Goal: Task Accomplishment & Management: Use online tool/utility

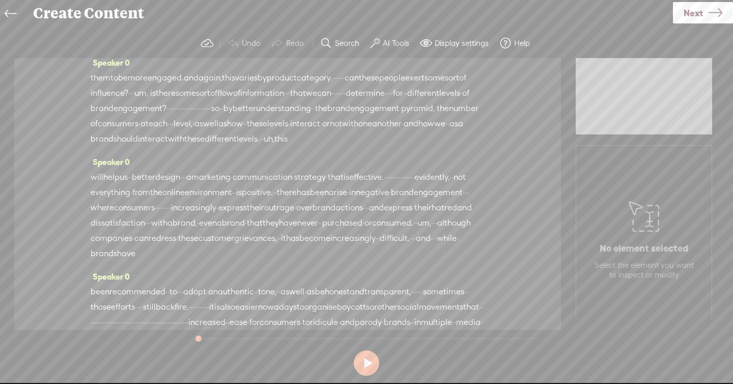
scroll to position [1215, 0]
click at [370, 356] on button at bounding box center [366, 362] width 25 height 25
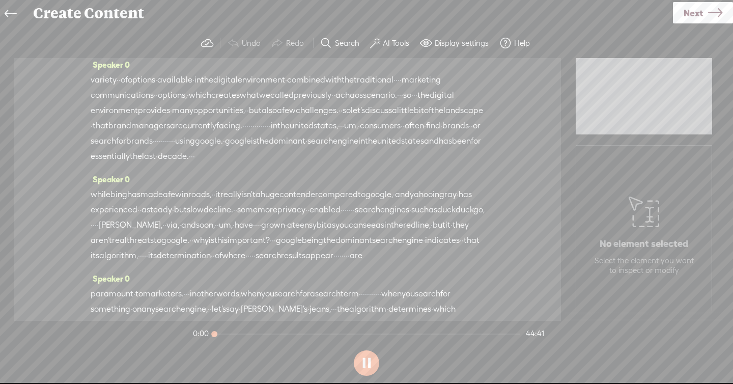
scroll to position [0, 0]
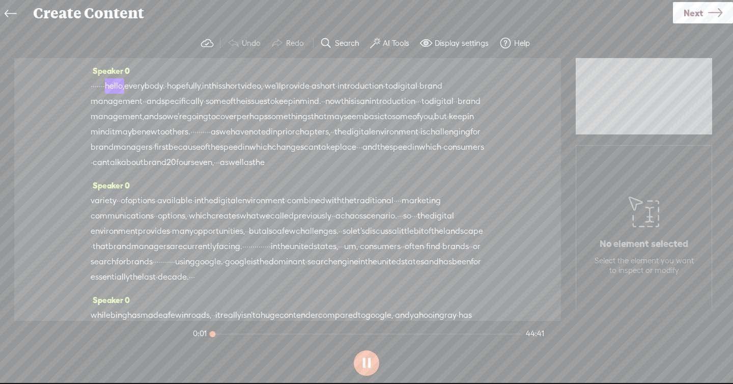
click at [370, 356] on button at bounding box center [366, 362] width 25 height 25
click at [383, 44] on label "AI Tools" at bounding box center [396, 43] width 26 height 10
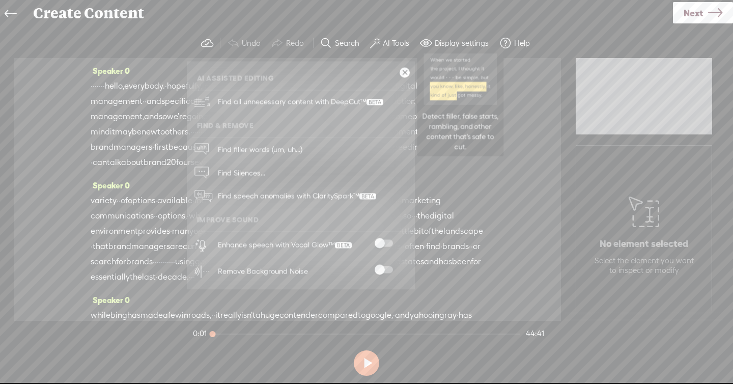
click at [360, 99] on span "Find all unnecessary content with DeepCut™" at bounding box center [300, 102] width 173 height 24
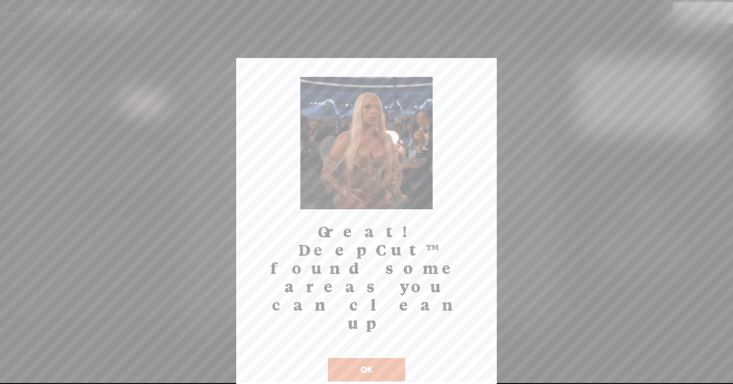
click at [353, 358] on button "OK" at bounding box center [366, 369] width 77 height 23
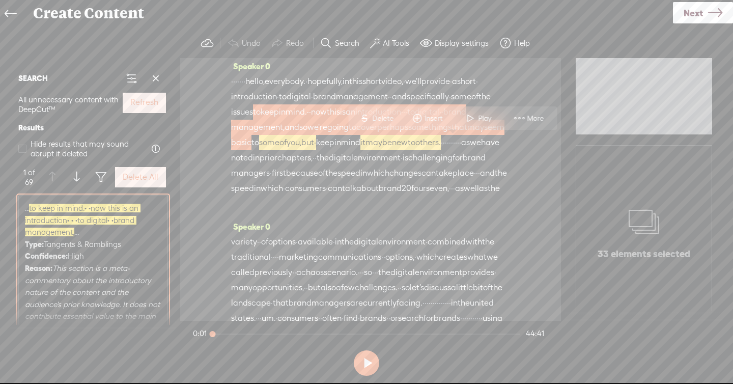
scroll to position [5, 0]
click at [96, 177] on span at bounding box center [101, 177] width 12 height 12
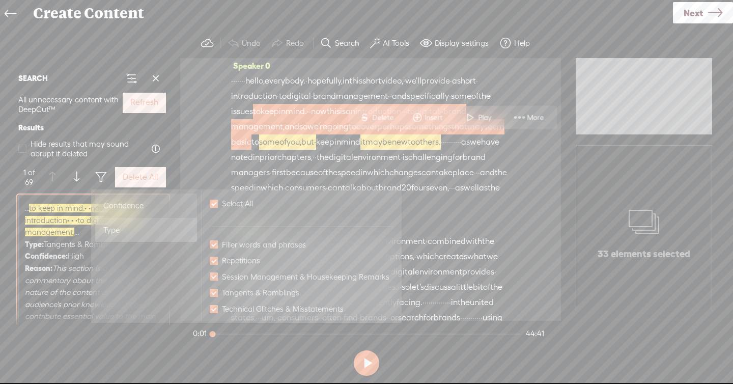
click at [126, 207] on span "Confidence" at bounding box center [123, 205] width 40 height 12
checkbox input "false"
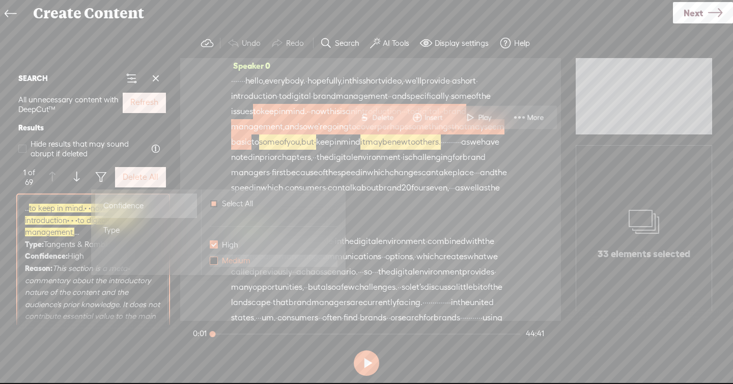
click at [215, 259] on span at bounding box center [214, 260] width 8 height 8
click at [215, 259] on input "Medium" at bounding box center [214, 260] width 8 height 8
checkbox input "false"
checkbox input "true"
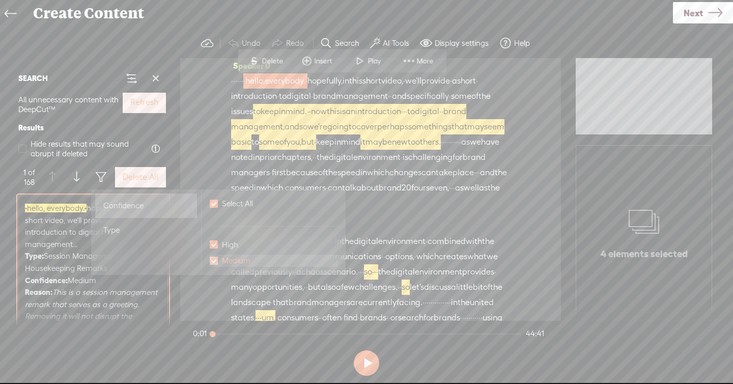
scroll to position [0, 0]
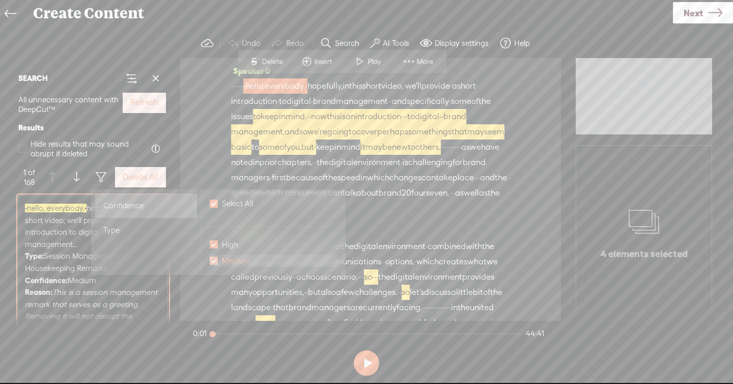
click at [215, 259] on span at bounding box center [214, 260] width 8 height 8
click at [215, 259] on input "Medium" at bounding box center [214, 260] width 8 height 8
checkbox input "true"
checkbox input "false"
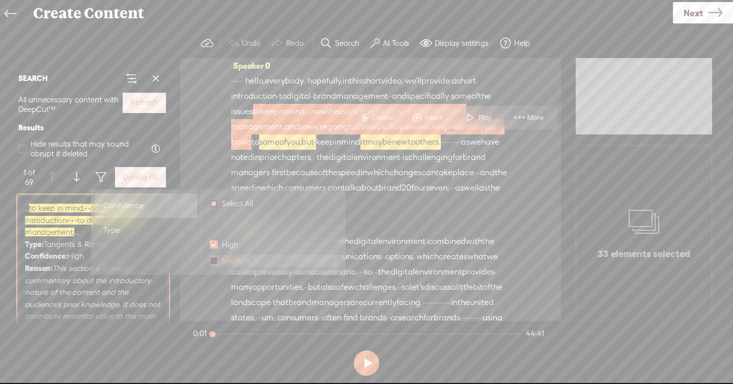
click at [215, 259] on span at bounding box center [214, 260] width 8 height 8
click at [215, 259] on input "Medium" at bounding box center [214, 260] width 8 height 8
checkbox input "false"
checkbox input "true"
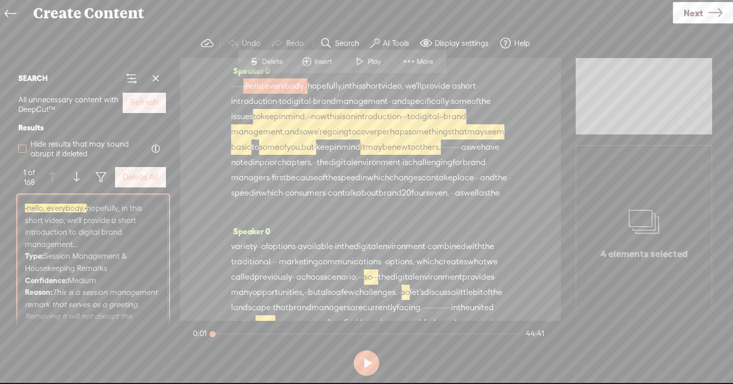
click at [25, 146] on span at bounding box center [22, 149] width 8 height 8
click at [25, 146] on input "Hide results that may sound abrupt if deleted" at bounding box center [22, 149] width 8 height 8
checkbox input "true"
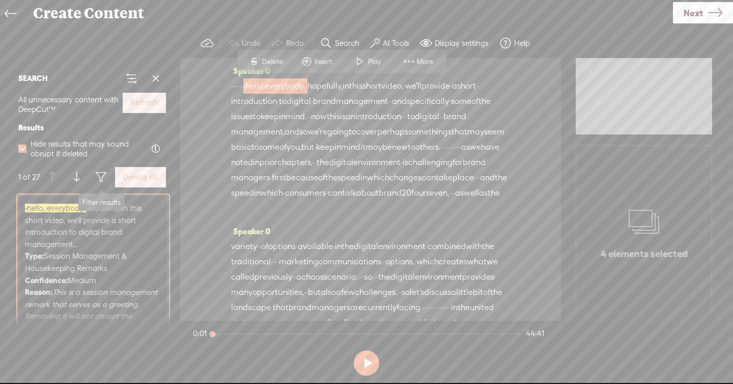
click at [100, 179] on span at bounding box center [101, 177] width 12 height 12
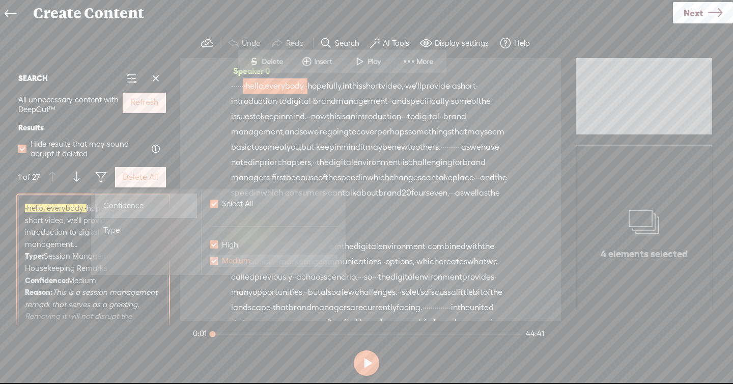
click at [230, 261] on span "Medium" at bounding box center [236, 260] width 37 height 12
click at [218, 261] on input "Medium" at bounding box center [214, 260] width 8 height 8
checkbox input "true"
checkbox input "false"
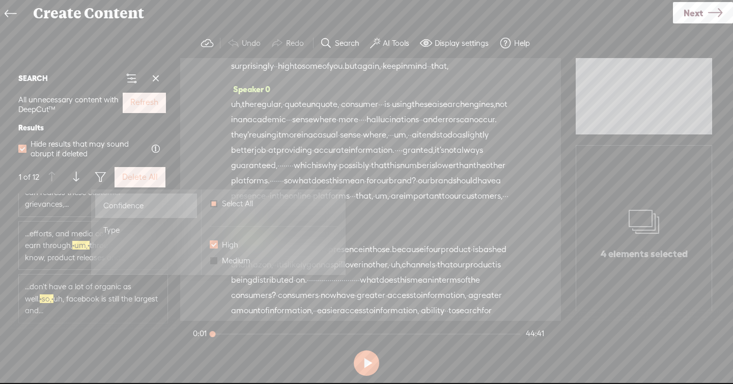
scroll to position [653, 0]
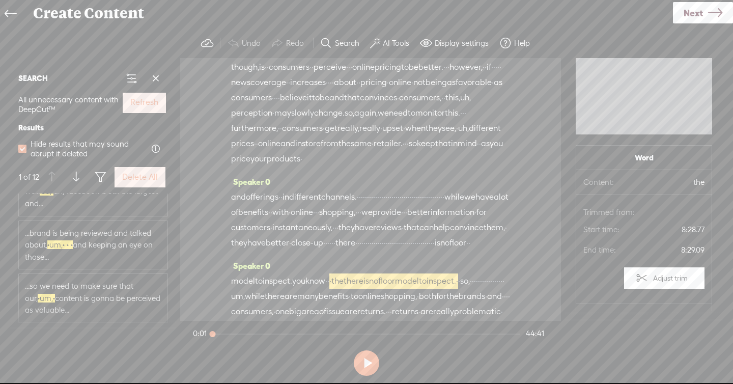
scroll to position [2945, 0]
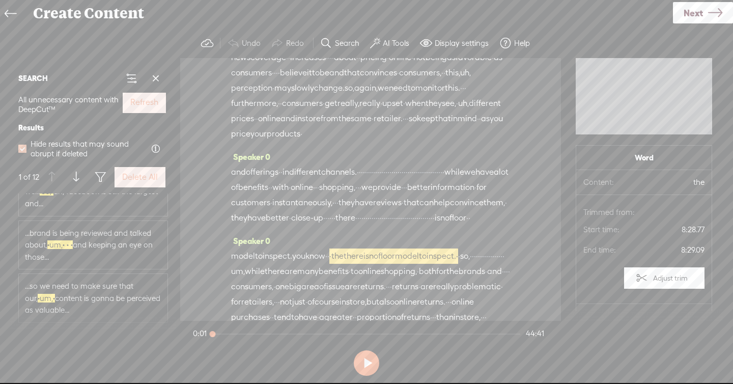
click at [24, 146] on span at bounding box center [22, 149] width 8 height 8
click at [24, 146] on input "Hide results that may sound abrupt if deleted" at bounding box center [22, 149] width 8 height 8
checkbox input "false"
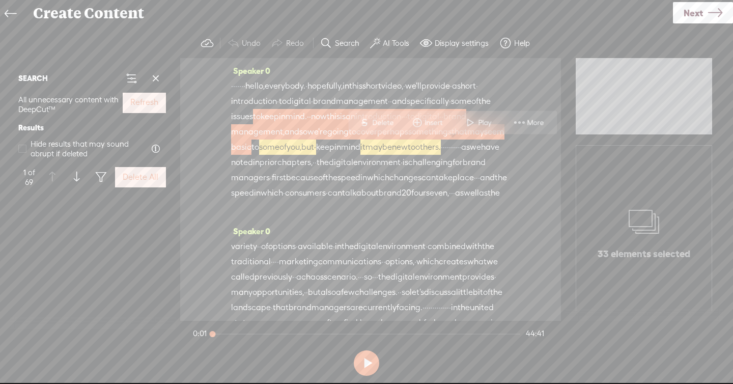
scroll to position [0, 0]
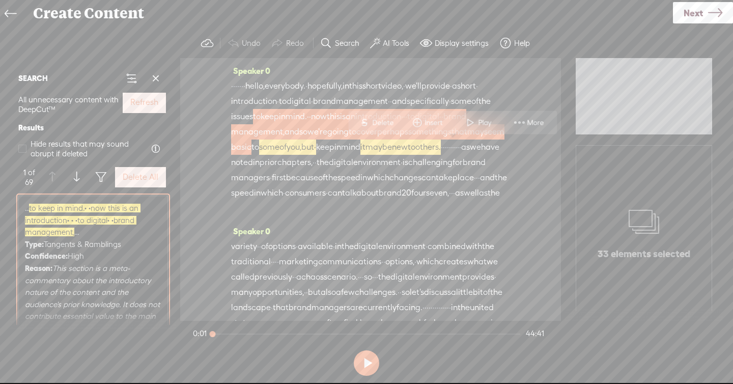
click at [98, 229] on span "... to keep in mind. · · now this is an introduction · · · to digital · · brand…" at bounding box center [93, 220] width 136 height 36
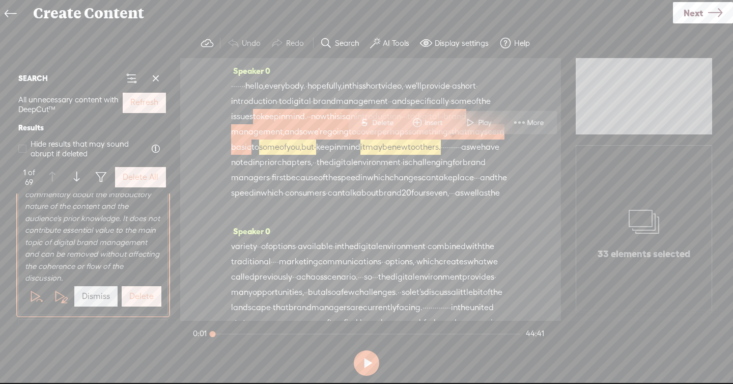
scroll to position [90, 0]
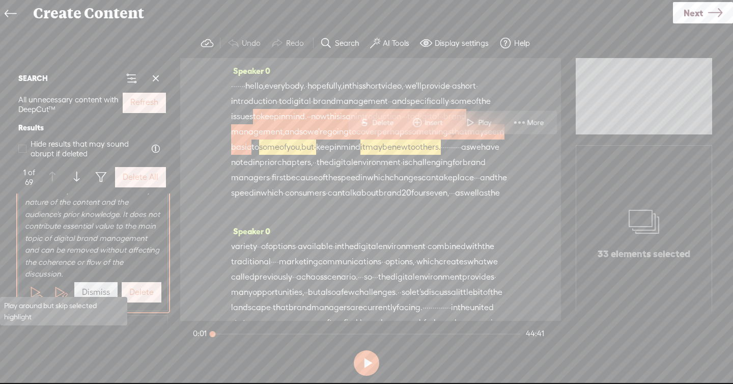
click at [31, 284] on span at bounding box center [35, 291] width 15 height 15
click at [286, 185] on span "first" at bounding box center [279, 177] width 14 height 15
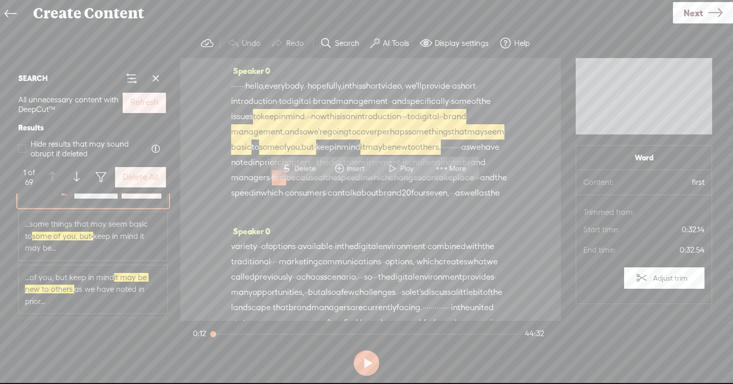
scroll to position [201, 0]
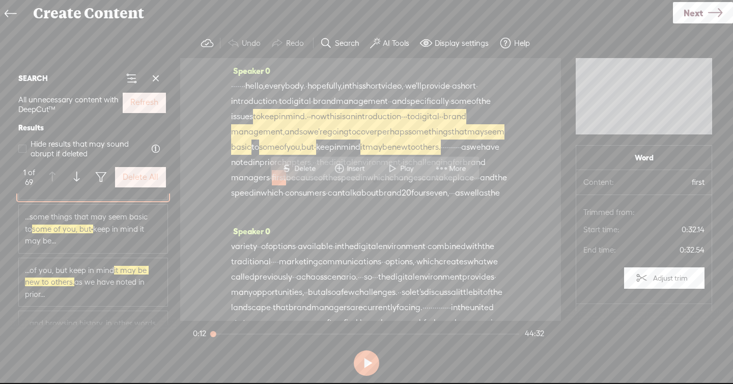
click at [111, 228] on span "...some things that may seem basic to some of you, but · keep in mind it may be…" at bounding box center [93, 229] width 136 height 36
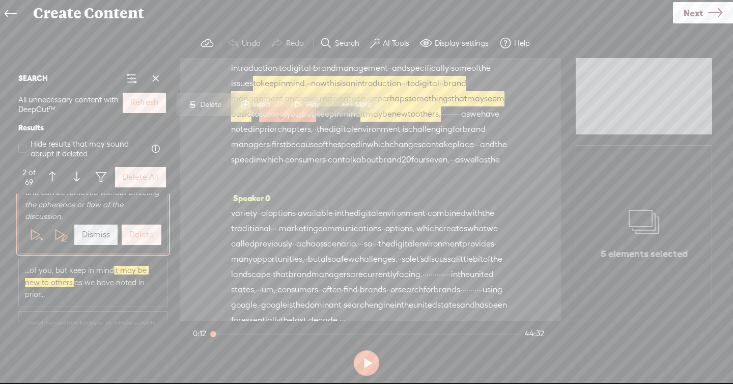
scroll to position [36, 0]
click at [36, 227] on span at bounding box center [35, 234] width 15 height 15
click at [84, 274] on span "...of you, but keep in mind it may be new to others. as we have noted in prior.…" at bounding box center [93, 282] width 136 height 36
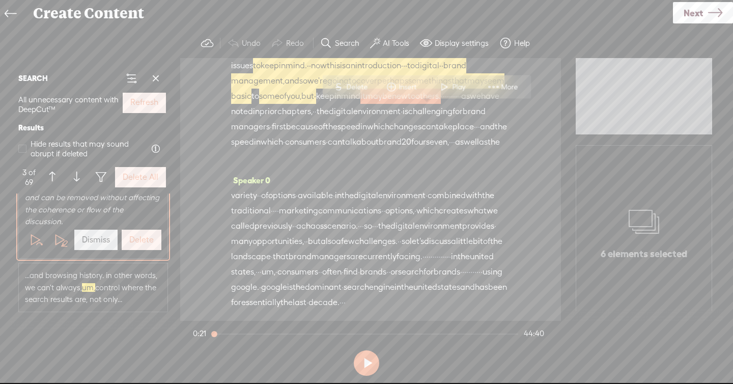
scroll to position [269, 0]
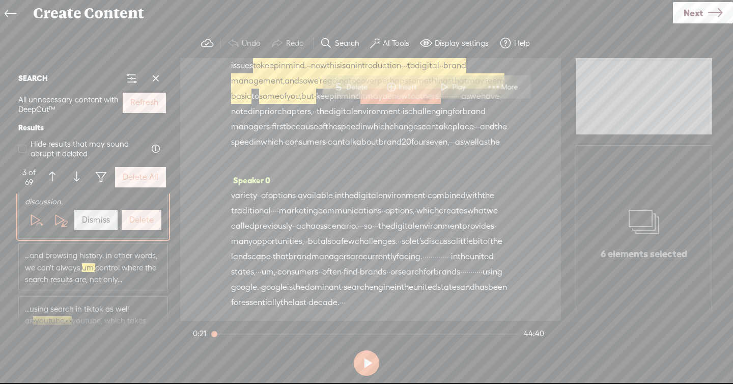
click at [84, 264] on span "...and browsing history. in other words, we can't always, um, control where the…" at bounding box center [93, 267] width 136 height 36
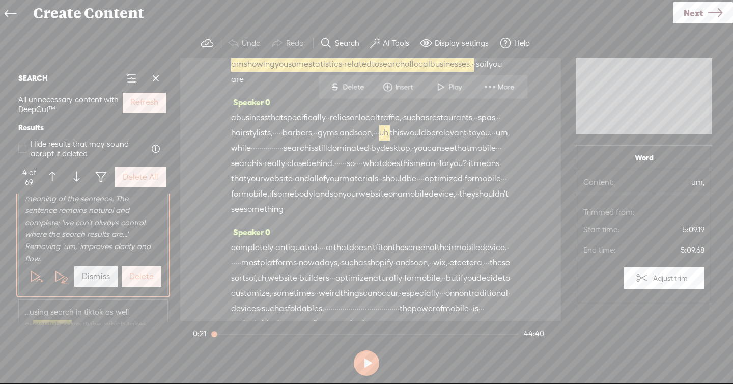
scroll to position [369, 0]
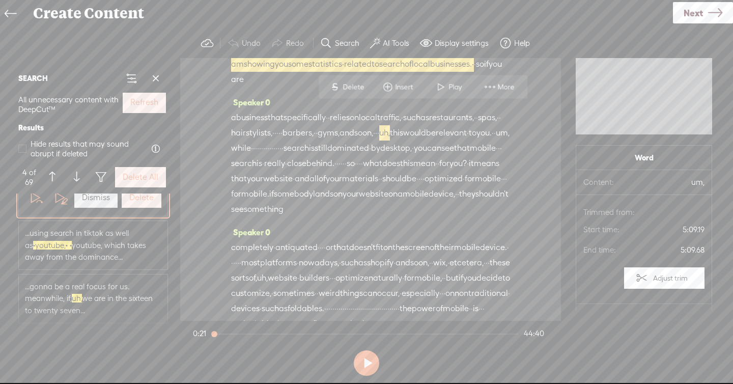
click at [75, 239] on span "...using search in tiktok as well as · youtube, · · youtube, which takes away f…" at bounding box center [93, 245] width 136 height 36
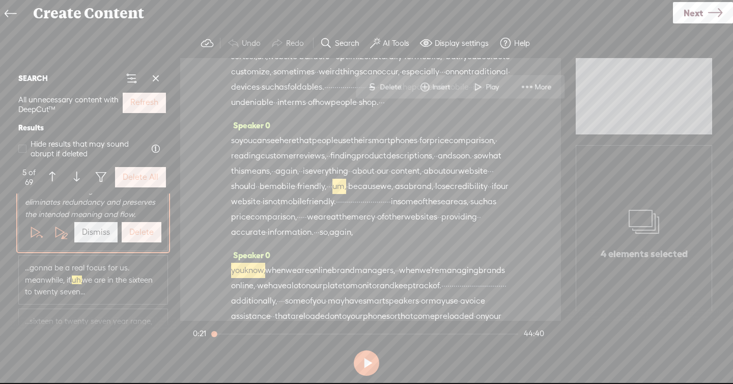
scroll to position [325, 0]
click at [40, 234] on span at bounding box center [35, 234] width 15 height 15
click at [27, 234] on button at bounding box center [35, 234] width 20 height 20
click at [63, 275] on span "...gonna be a real focus for us. meanwhile, if, uh, we are in the sixteen to tw…" at bounding box center [93, 282] width 136 height 36
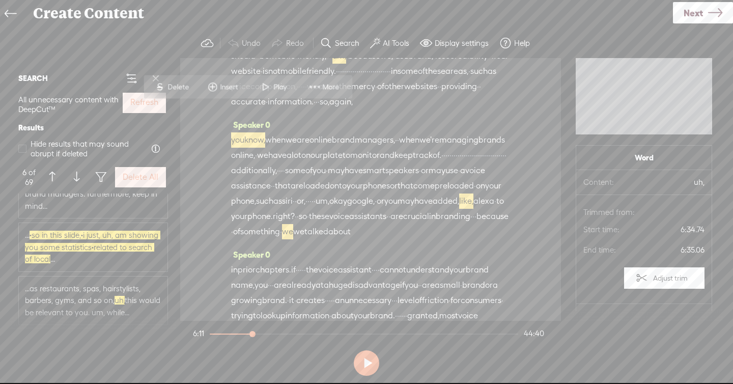
scroll to position [546, 0]
click at [52, 244] on span "· so in this slide, · i just, uh, am showing you some statistics · related to s…" at bounding box center [92, 245] width 135 height 33
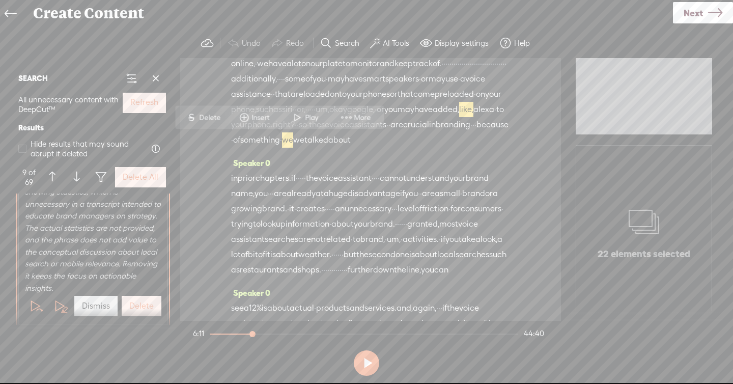
scroll to position [674, 0]
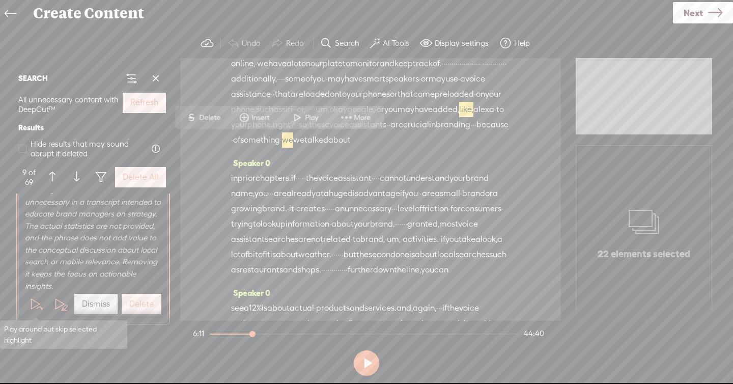
click at [40, 310] on span at bounding box center [39, 307] width 7 height 7
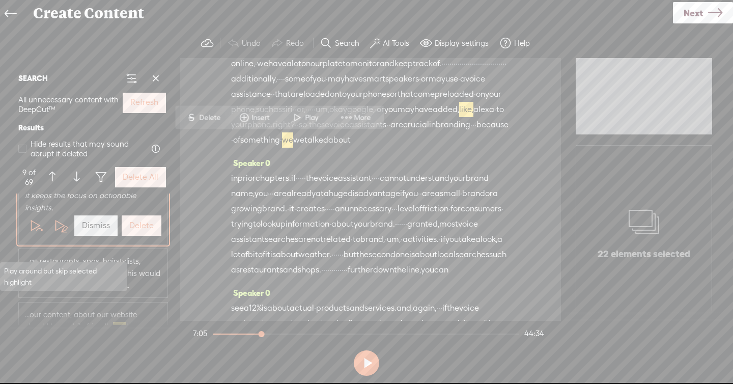
scroll to position [776, 0]
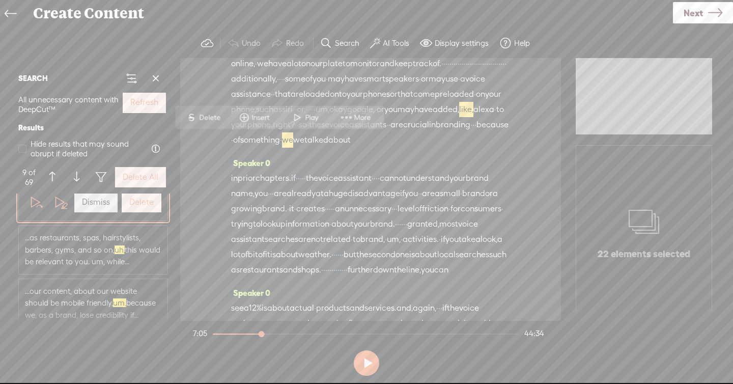
click at [61, 260] on span "...as restaurants, spas, hairstylists, barbers, gyms, and so on, uh, this would…" at bounding box center [93, 250] width 136 height 36
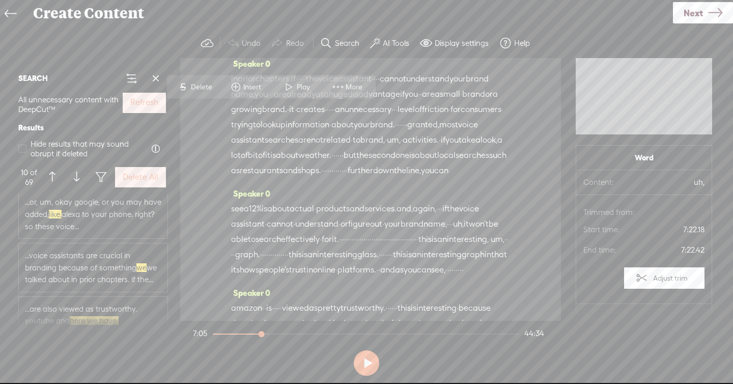
scroll to position [956, 0]
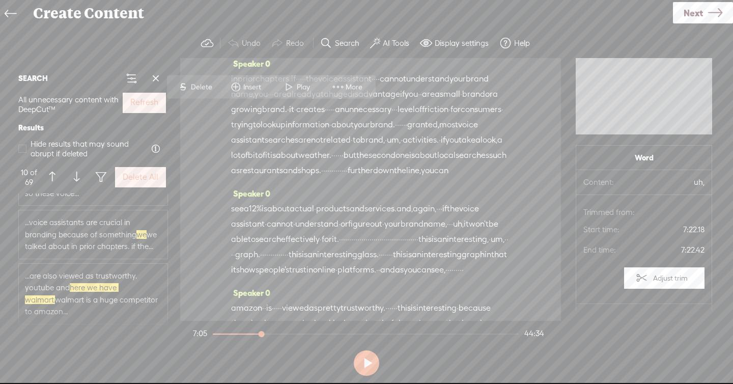
click at [63, 288] on span "...are also viewed as trustworthy. youtube and here we have walmart. walmart is…" at bounding box center [93, 294] width 136 height 48
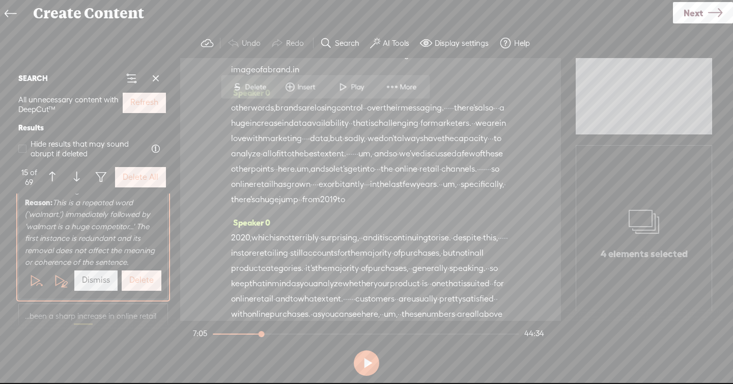
scroll to position [1120, 0]
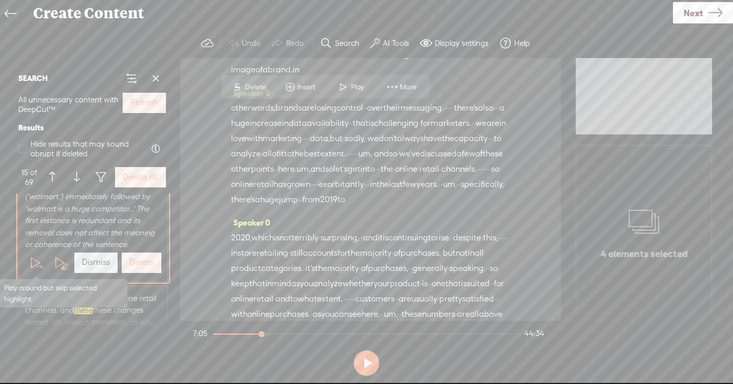
click at [33, 263] on span at bounding box center [35, 262] width 15 height 15
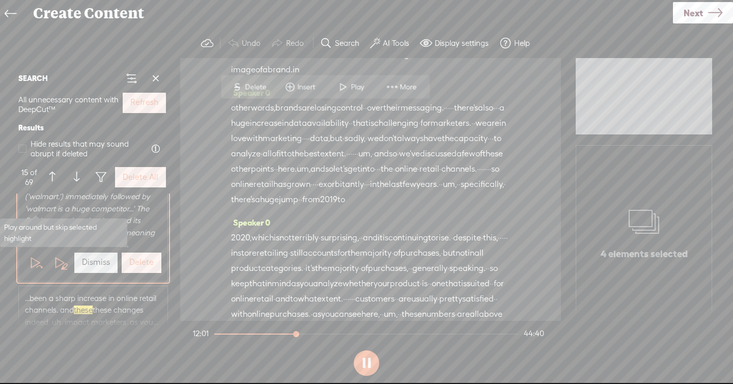
scroll to position [1180, 0]
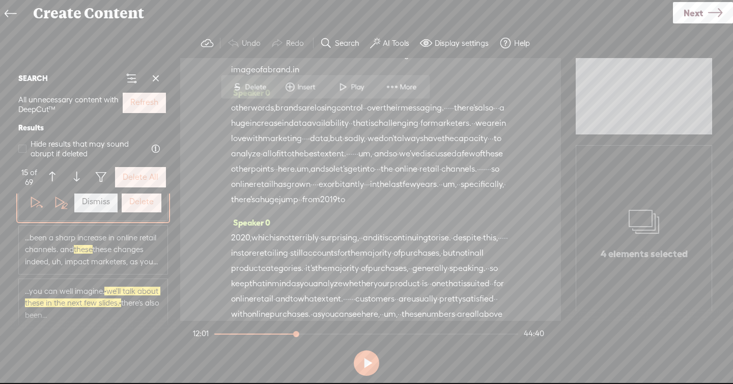
click at [84, 303] on span "· we'll talk about these in the next few slides. ·" at bounding box center [92, 297] width 135 height 21
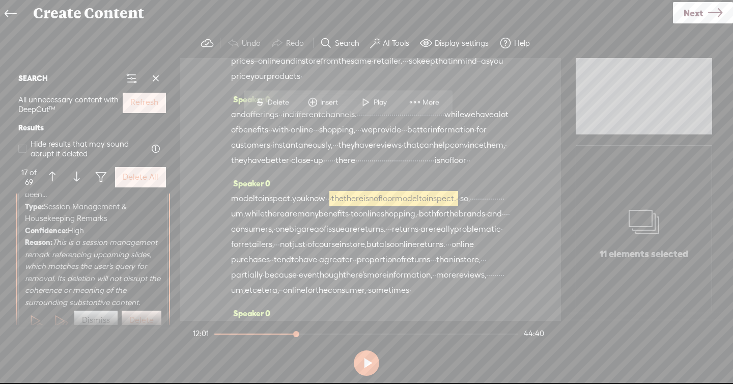
scroll to position [1213, 0]
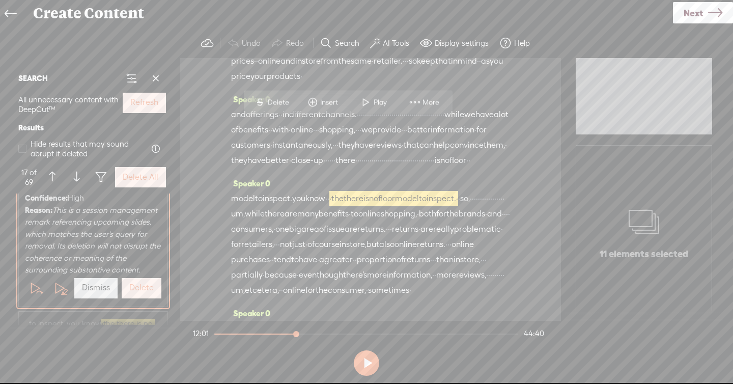
click at [33, 294] on span at bounding box center [35, 287] width 15 height 15
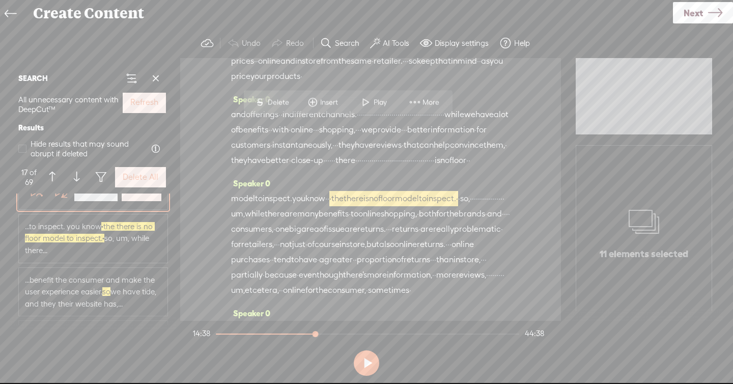
click at [51, 246] on span "...to inspect. you know · the there is no floor model to inspect. · so, um, whi…" at bounding box center [93, 238] width 136 height 36
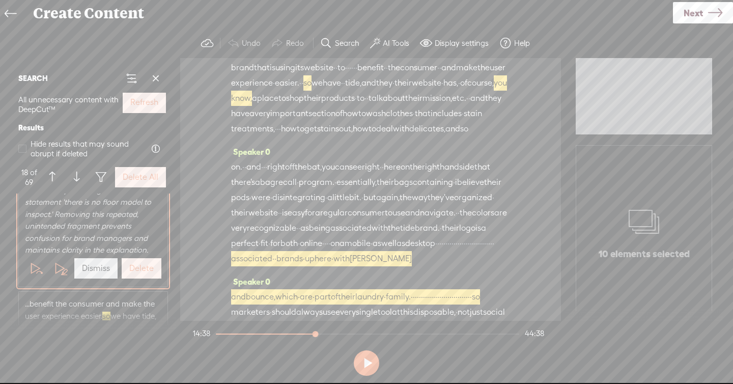
scroll to position [4500, 0]
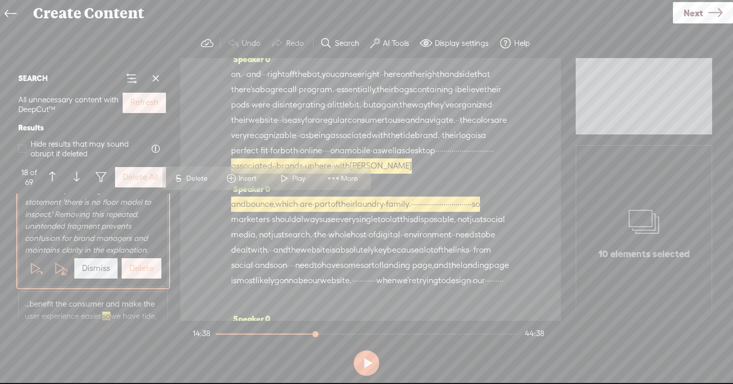
click at [33, 263] on span at bounding box center [35, 268] width 15 height 15
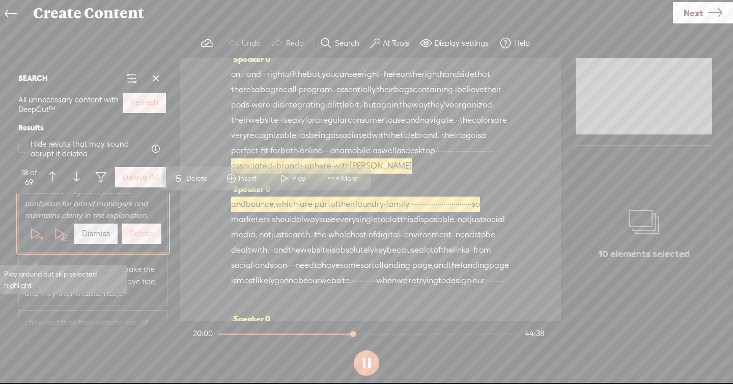
scroll to position [1350, 0]
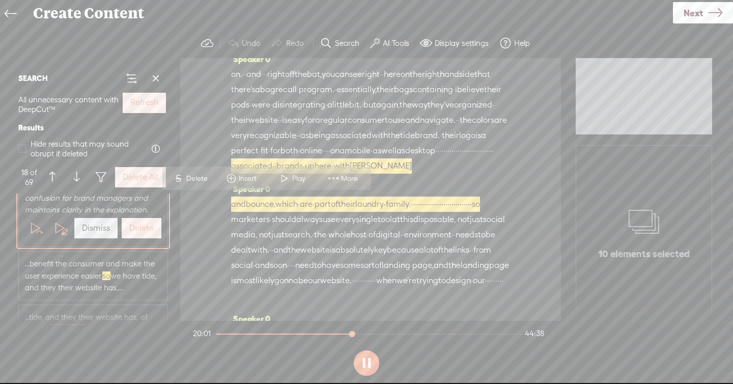
click at [63, 278] on span "...benefit the consumer and make the user experience easier. so we have tide, a…" at bounding box center [93, 276] width 136 height 36
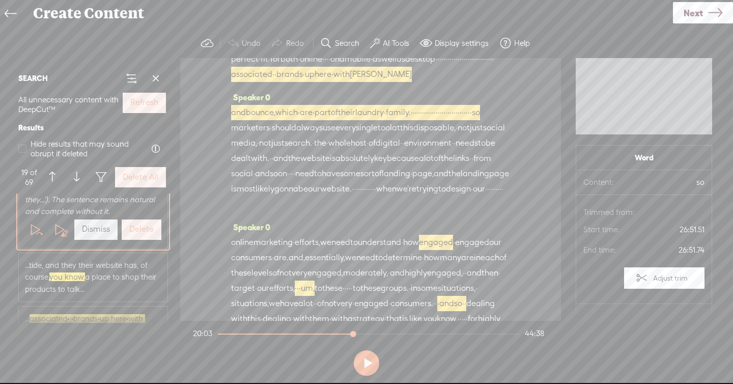
scroll to position [1390, 0]
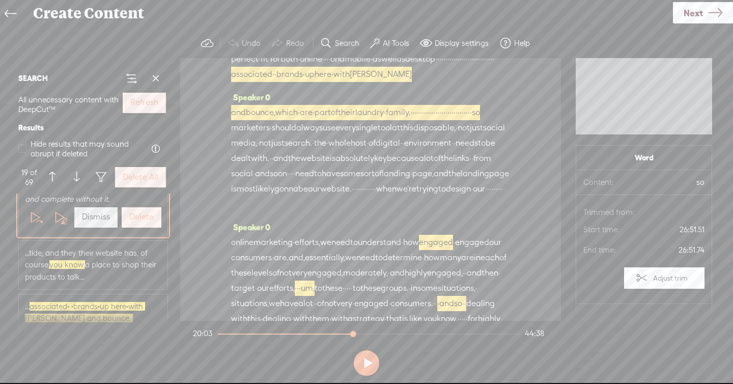
click at [63, 265] on span "you know," at bounding box center [67, 264] width 36 height 9
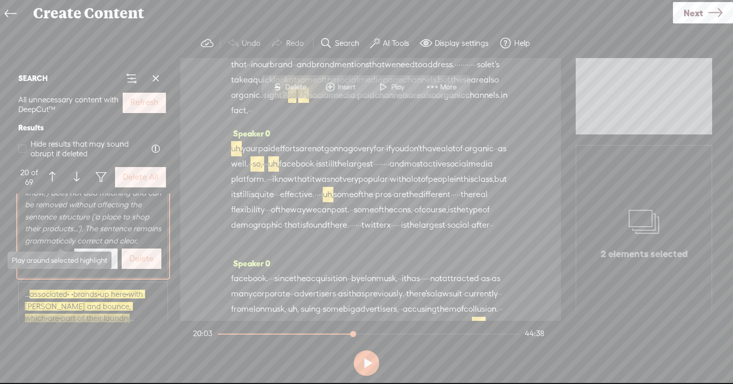
scroll to position [1491, 0]
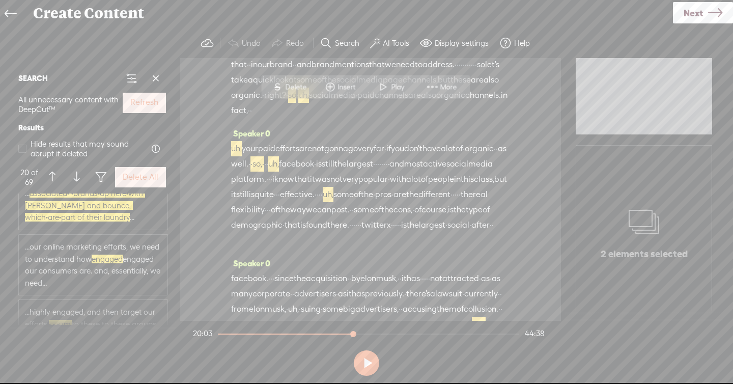
click at [85, 220] on span "... associated · · brands · up here · with [PERSON_NAME] and bounce, which · ar…" at bounding box center [93, 205] width 136 height 36
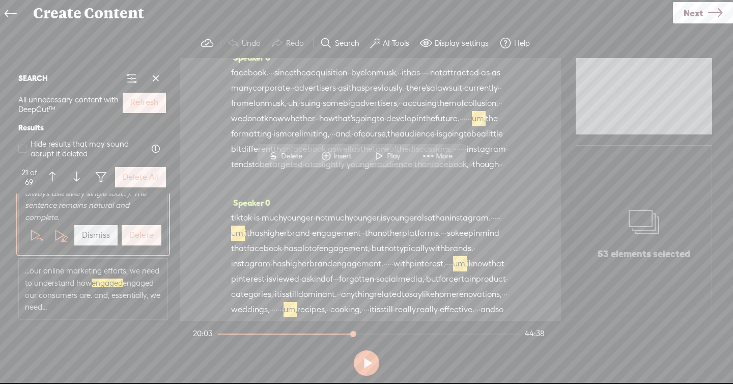
scroll to position [6304, 0]
click at [34, 227] on span at bounding box center [35, 234] width 15 height 15
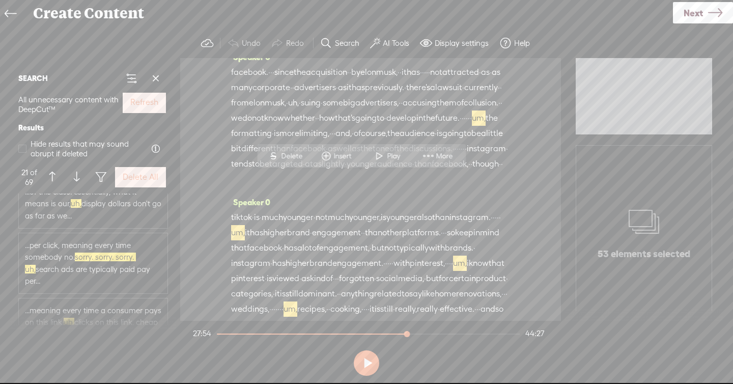
scroll to position [2235, 0]
click at [69, 263] on span "...per click, meaning every time somebody no. sorry. sorry. sorry. uh, search a…" at bounding box center [93, 263] width 136 height 48
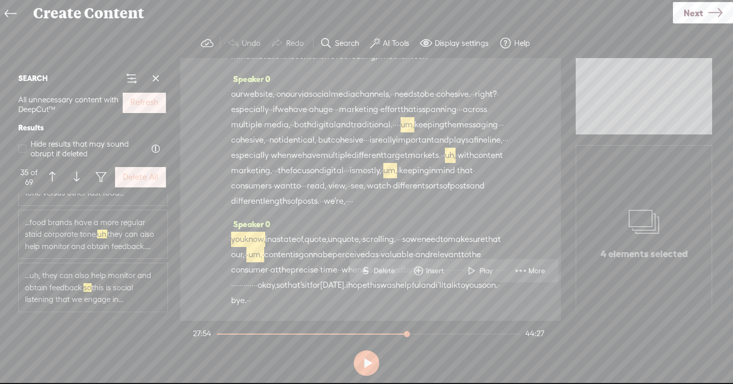
scroll to position [2595, 0]
